Goal: Task Accomplishment & Management: Use online tool/utility

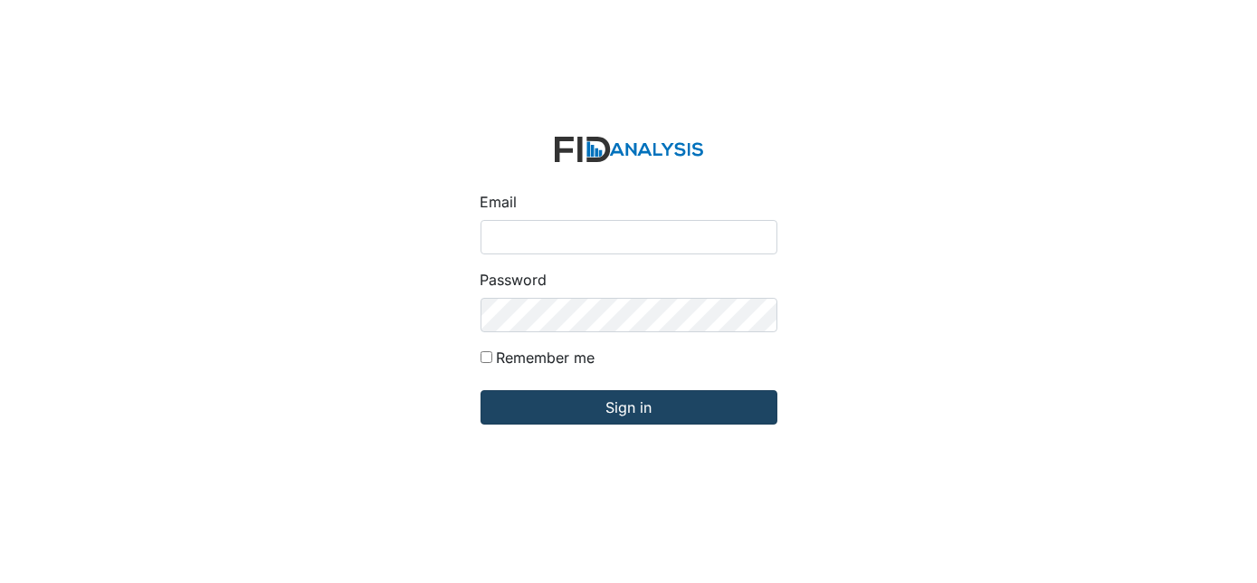
type input "[EMAIL_ADDRESS][DOMAIN_NAME]"
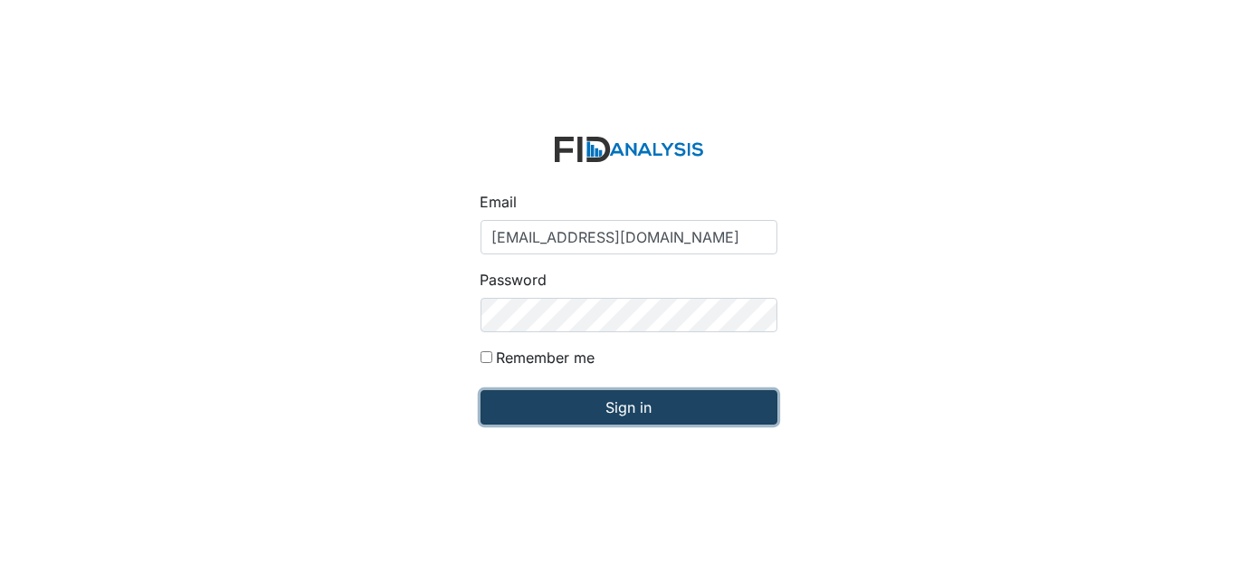
click at [579, 404] on input "Sign in" at bounding box center [629, 407] width 297 height 34
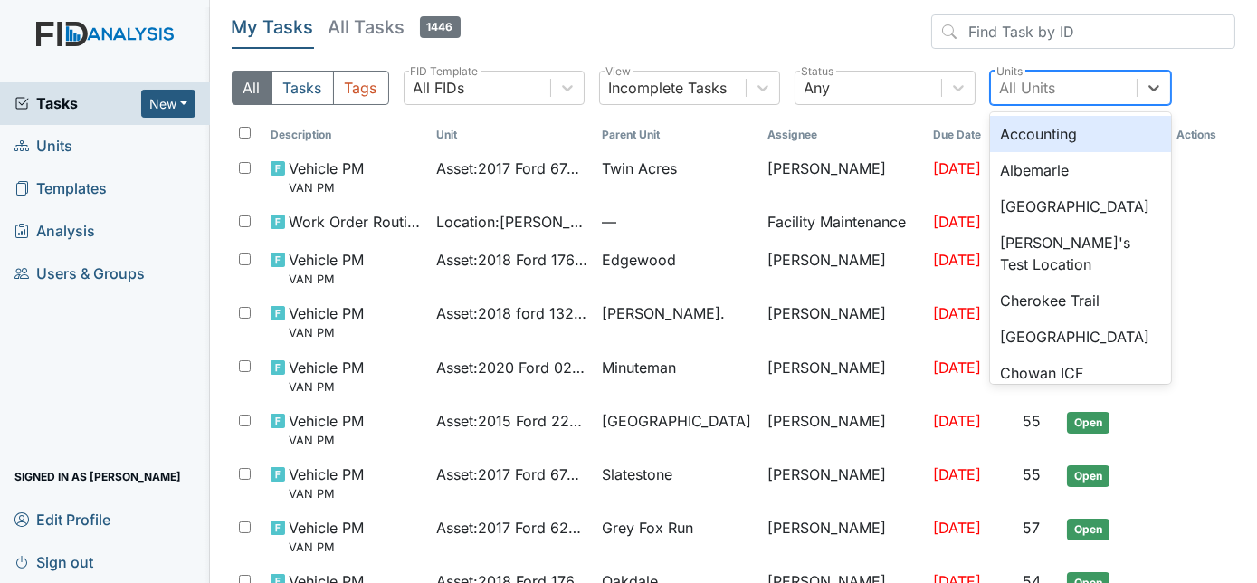
click at [1058, 91] on div "All Units" at bounding box center [1064, 87] width 146 height 33
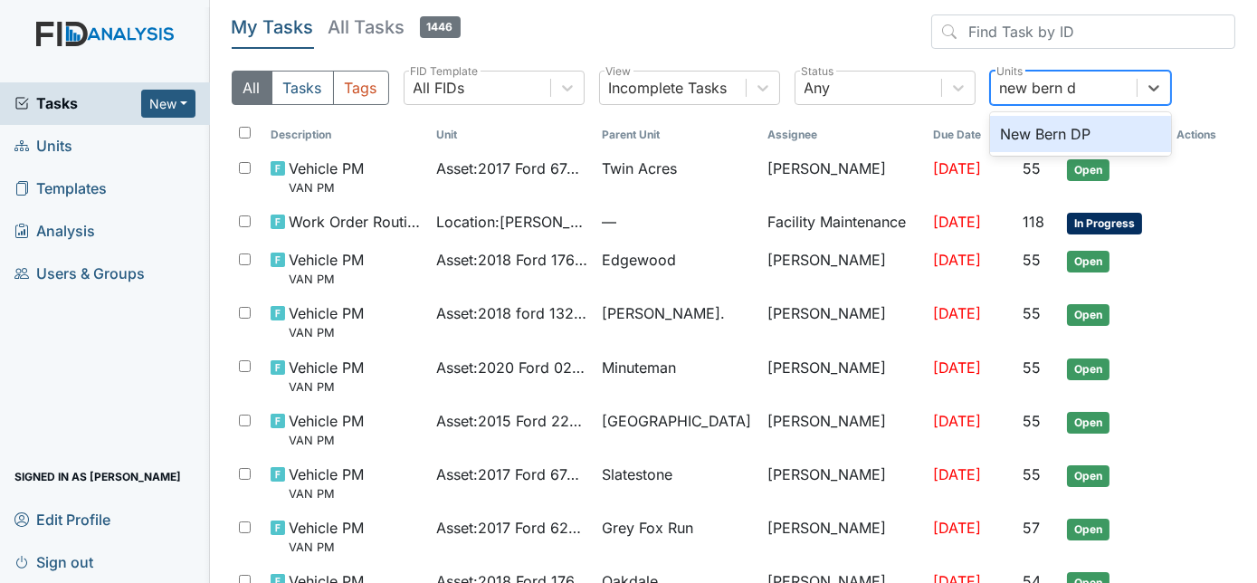
type input "new bern dp"
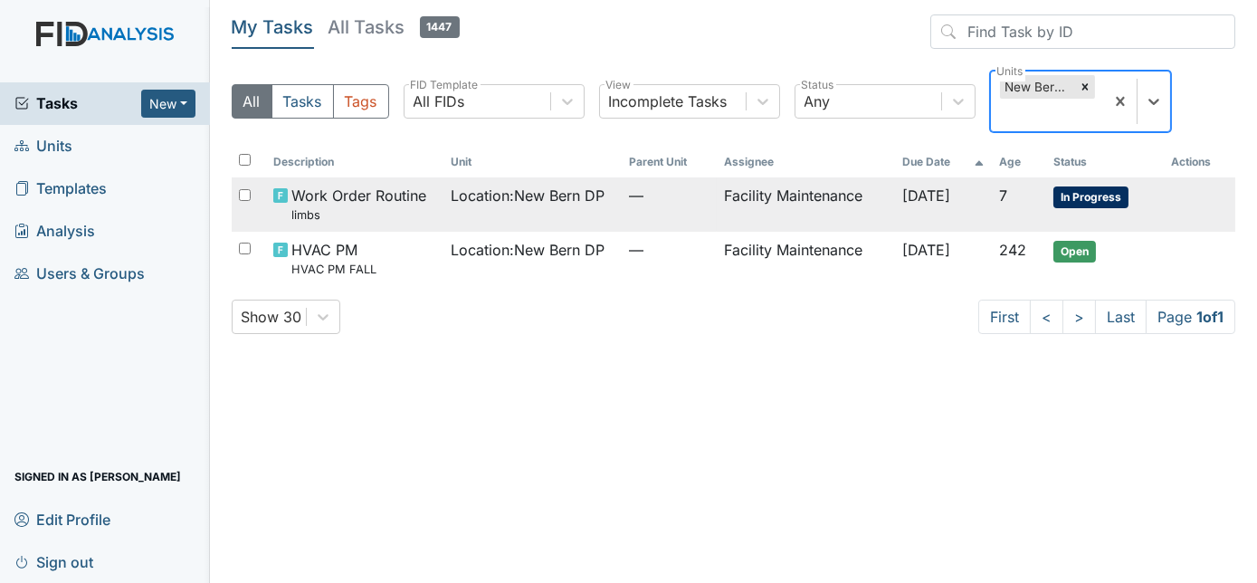
click at [661, 207] on td "—" at bounding box center [669, 203] width 95 height 53
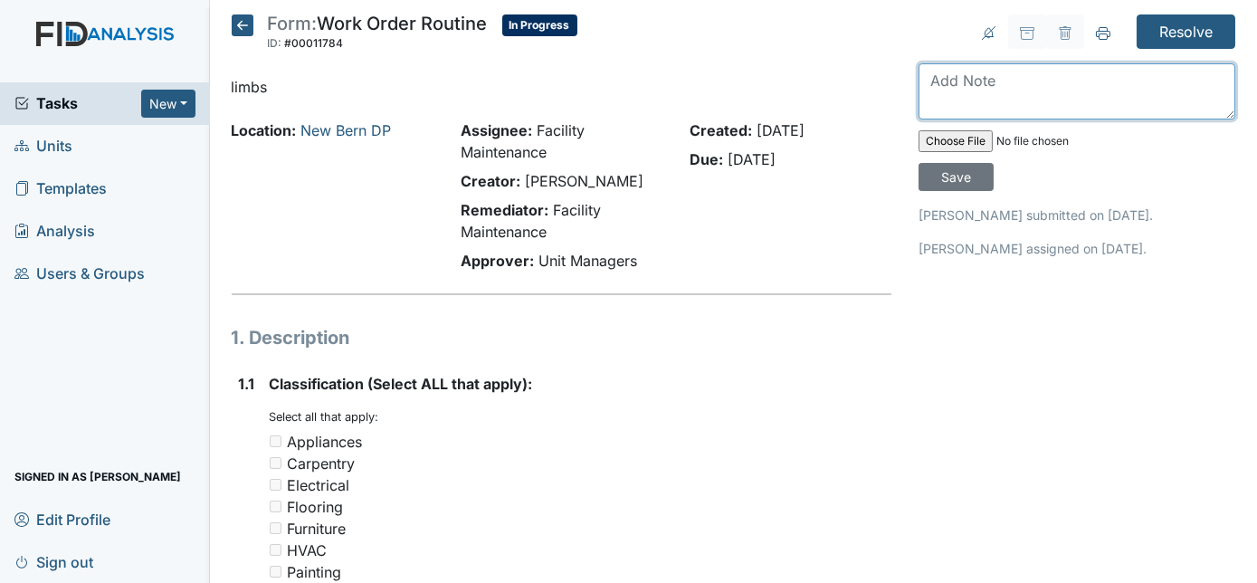
click at [936, 101] on textarea at bounding box center [1077, 91] width 317 height 56
type textarea "removed"
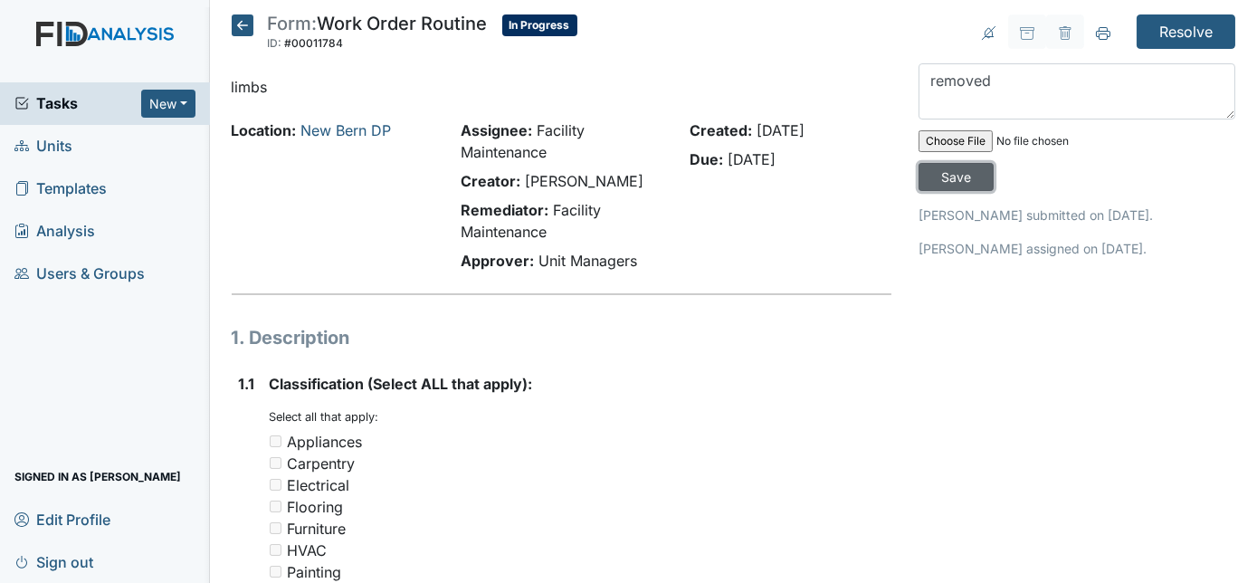
click at [994, 163] on input "Save" at bounding box center [956, 177] width 75 height 28
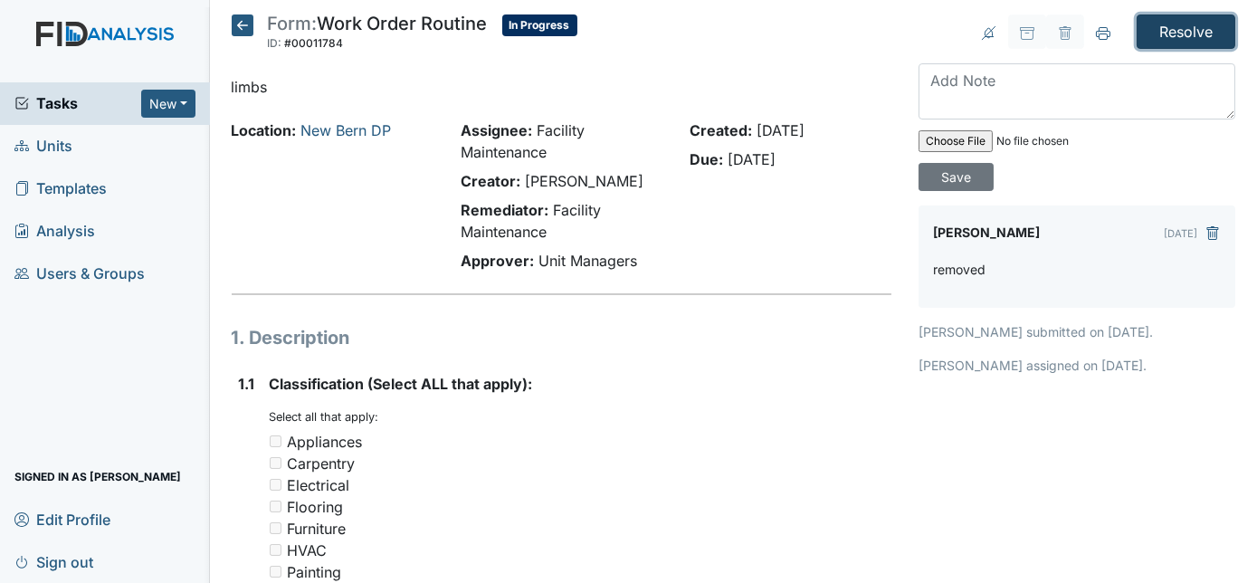
click at [1175, 36] on input "Resolve" at bounding box center [1186, 31] width 99 height 34
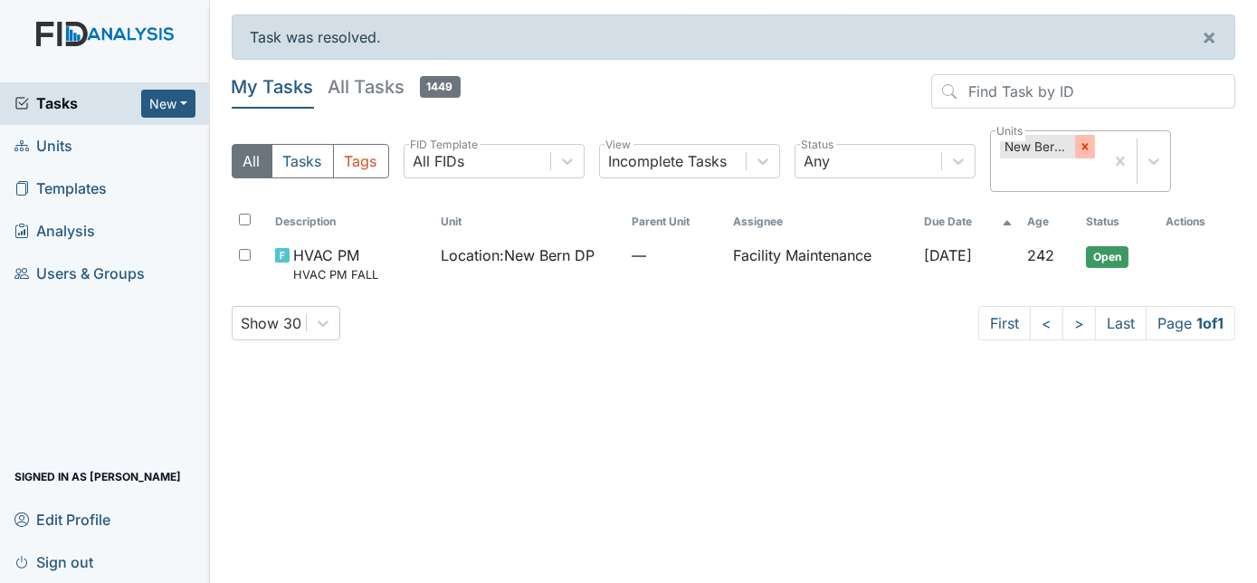
click at [1087, 141] on icon at bounding box center [1085, 146] width 13 height 13
